Goal: Navigation & Orientation: Go to known website

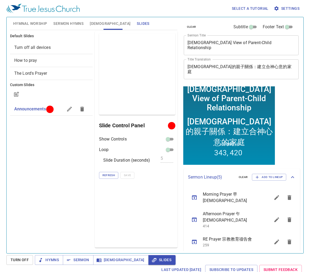
scroll to position [53, 0]
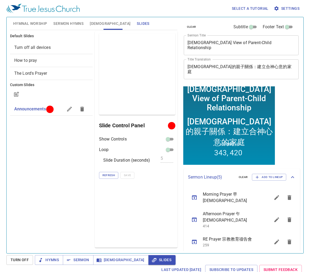
scroll to position [53, 0]
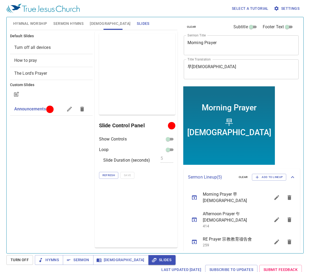
scroll to position [53, 0]
